Goal: Check status: Check status

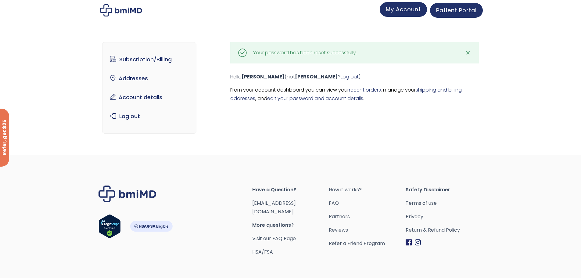
click at [394, 14] on link "My Account" at bounding box center [402, 9] width 47 height 15
click at [478, 6] on link "Patient Portal" at bounding box center [456, 9] width 53 height 15
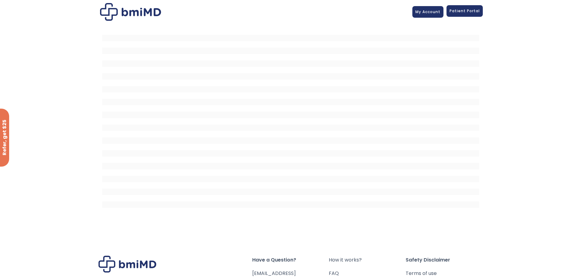
click at [466, 13] on span "Patient Portal" at bounding box center [464, 10] width 30 height 5
drag, startPoint x: 515, startPoint y: 2, endPoint x: 145, endPoint y: 16, distance: 370.2
click at [145, 16] on img at bounding box center [130, 12] width 61 height 18
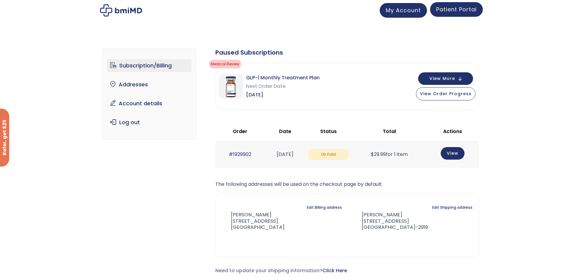
click at [457, 12] on span "Patient Portal" at bounding box center [456, 9] width 41 height 8
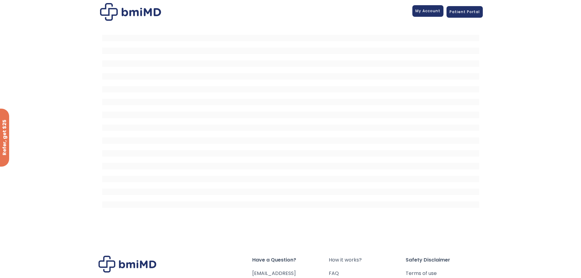
click at [417, 8] on span "My Account" at bounding box center [427, 10] width 25 height 5
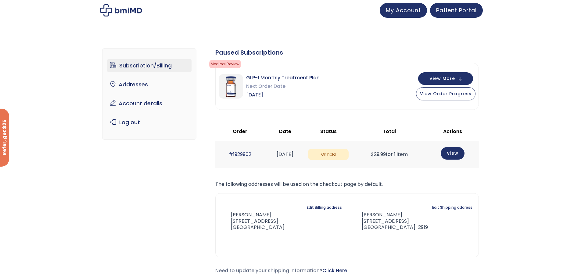
click at [528, 74] on div "Subscription/Billing bmiRewards Addresses Account details Submit a Review Log o…" at bounding box center [290, 166] width 581 height 260
click at [456, 94] on span "View Order Progress" at bounding box center [446, 93] width 52 height 6
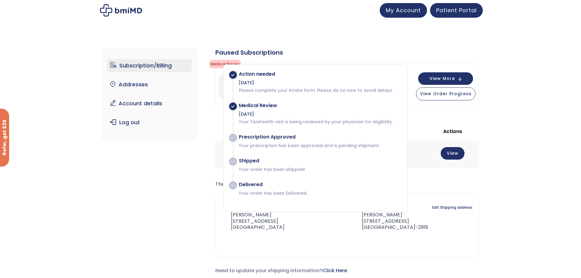
click at [536, 111] on div "Subscription/Billing bmiRewards Addresses Account details Submit a Review Log o…" at bounding box center [290, 166] width 581 height 260
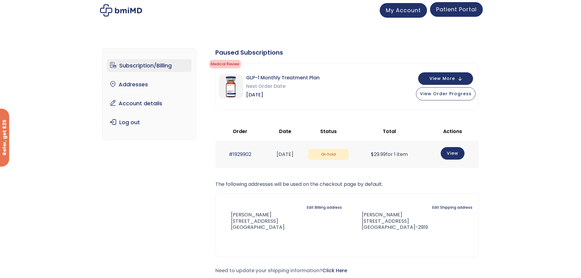
click at [460, 9] on span "Patient Portal" at bounding box center [456, 9] width 41 height 8
